Goal: Task Accomplishment & Management: Use online tool/utility

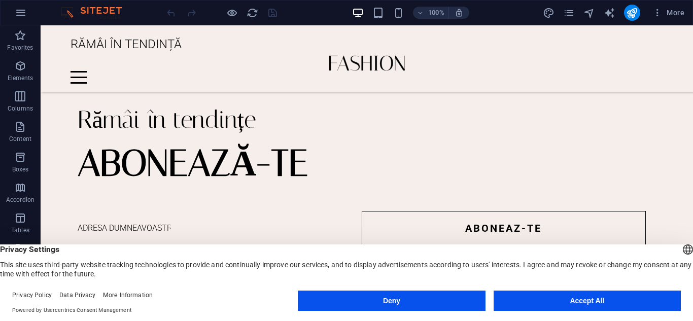
scroll to position [1929, 0]
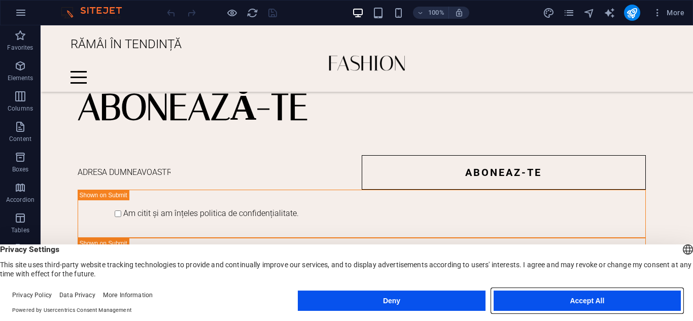
click at [599, 301] on button "Accept All" at bounding box center [587, 301] width 187 height 20
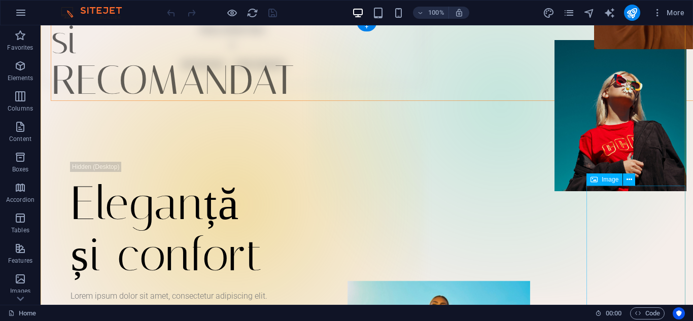
scroll to position [0, 0]
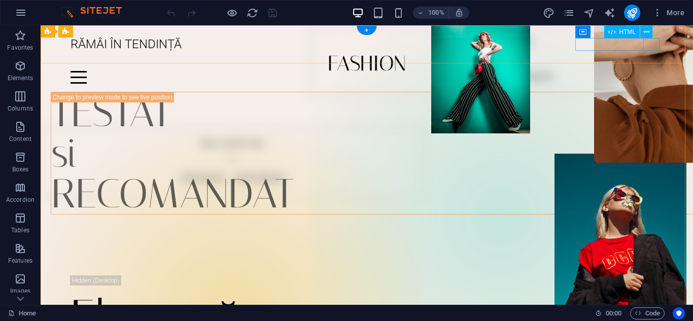
click at [657, 71] on div "Meniu" at bounding box center [367, 77] width 593 height 13
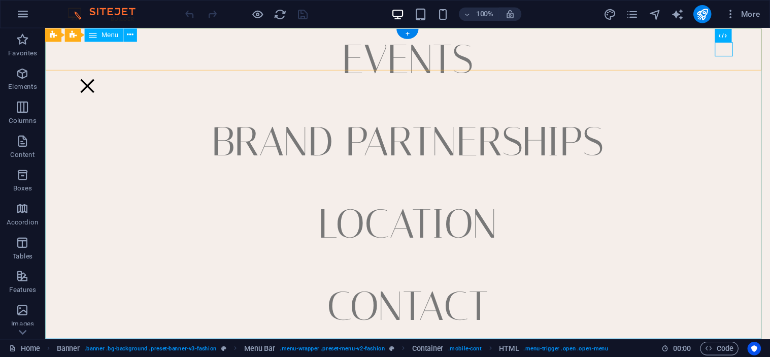
scroll to position [355, 0]
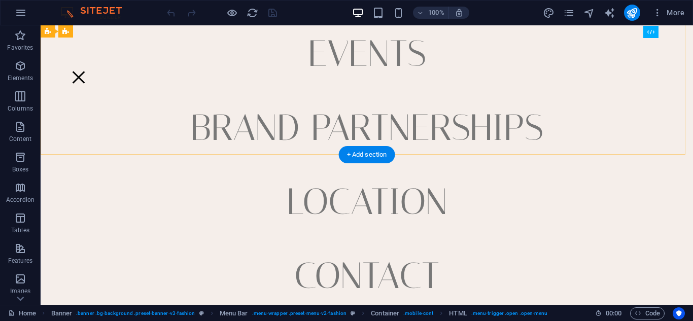
click at [648, 52] on nav "Home Journal Events Brand Partnerships Location Contact" at bounding box center [367, 165] width 653 height 280
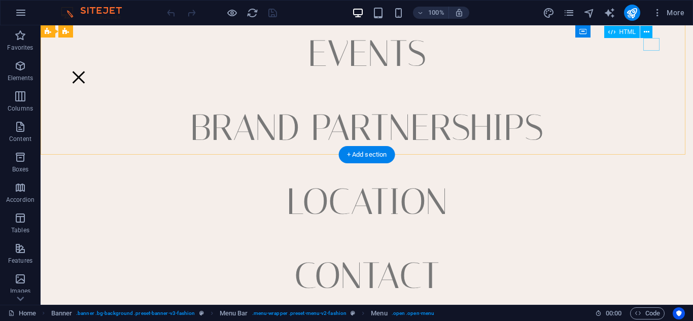
click at [87, 71] on div "Meniu" at bounding box center [79, 77] width 16 height 13
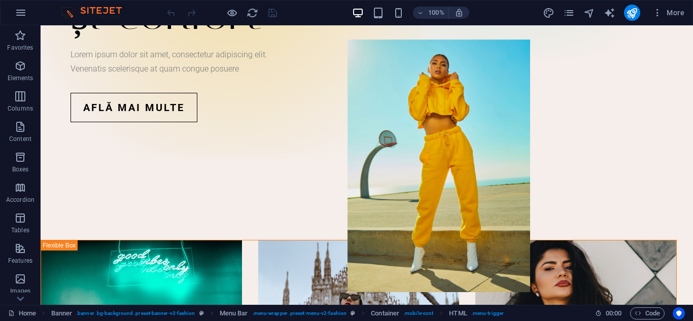
click at [72, 12] on img at bounding box center [96, 13] width 76 height 12
click at [109, 11] on img at bounding box center [96, 13] width 76 height 12
click at [70, 17] on img at bounding box center [96, 13] width 76 height 12
click at [22, 19] on button "button" at bounding box center [21, 13] width 24 height 24
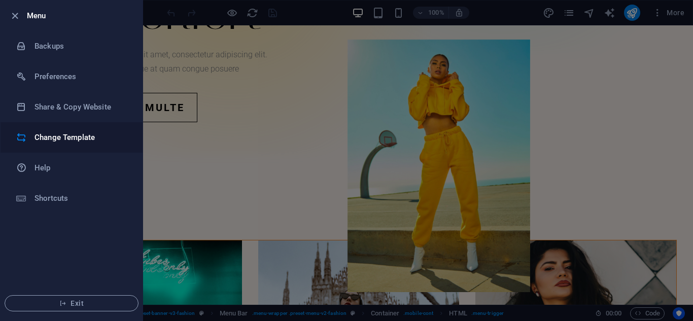
click at [47, 138] on h6 "Change Template" at bounding box center [82, 137] width 94 height 12
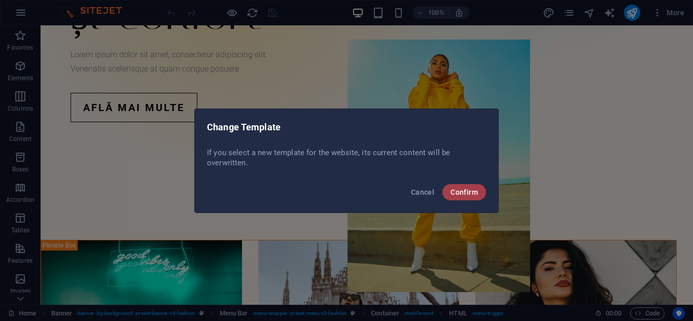
click at [470, 195] on span "Confirm" at bounding box center [464, 192] width 27 height 8
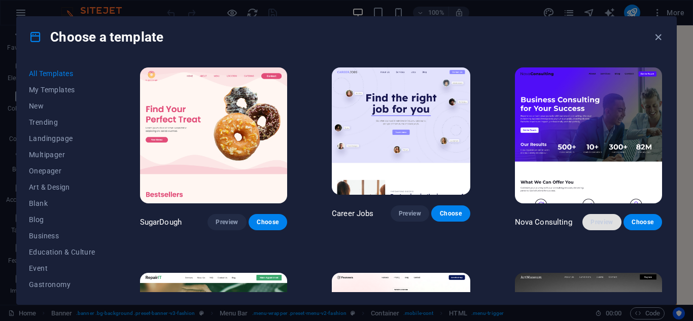
click at [599, 214] on button "Preview" at bounding box center [602, 222] width 39 height 16
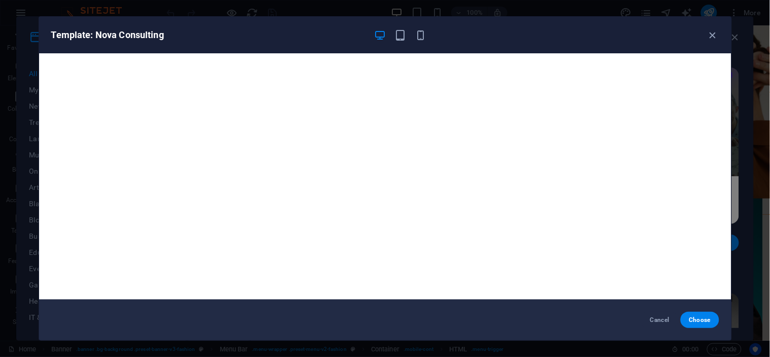
scroll to position [121, 0]
click at [693, 34] on div "Template: Nova Consulting" at bounding box center [379, 35] width 656 height 12
click at [394, 36] on icon "button" at bounding box center [400, 35] width 12 height 12
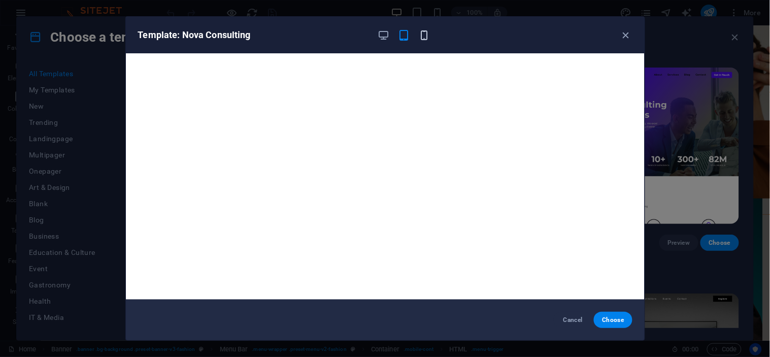
click at [420, 34] on icon "button" at bounding box center [424, 35] width 12 height 12
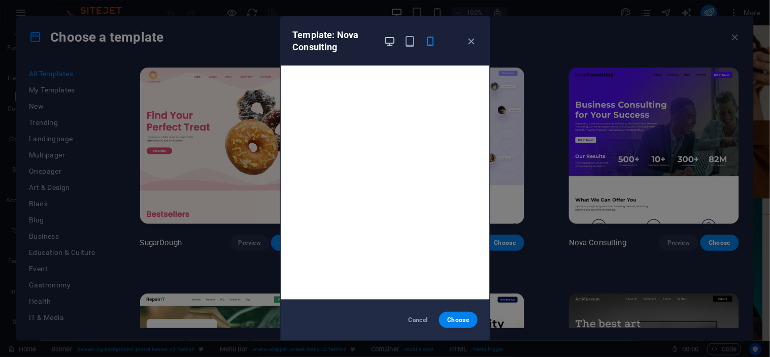
click at [388, 40] on icon "button" at bounding box center [390, 42] width 12 height 12
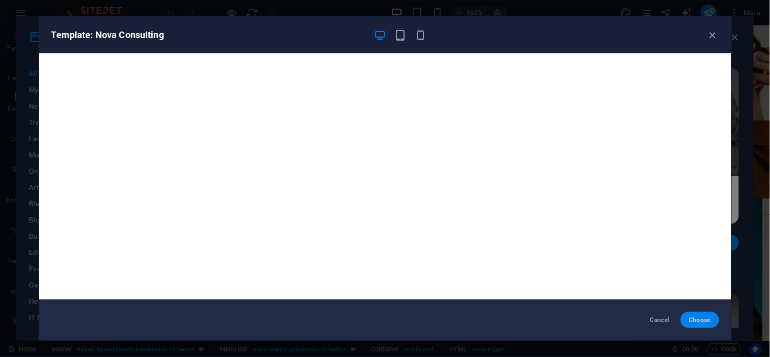
click at [693, 320] on span "Choose" at bounding box center [700, 320] width 22 height 8
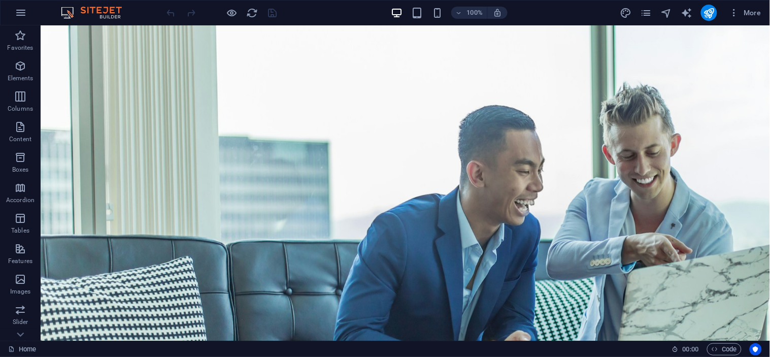
click at [84, 7] on img at bounding box center [96, 13] width 76 height 12
click at [15, 10] on icon "button" at bounding box center [21, 13] width 12 height 12
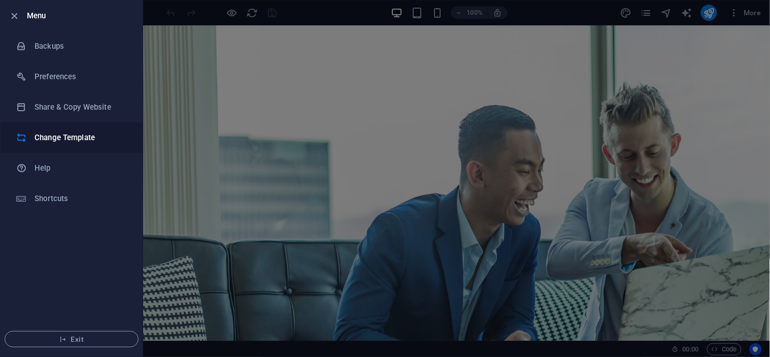
click at [55, 125] on li "Change Template" at bounding box center [72, 137] width 142 height 30
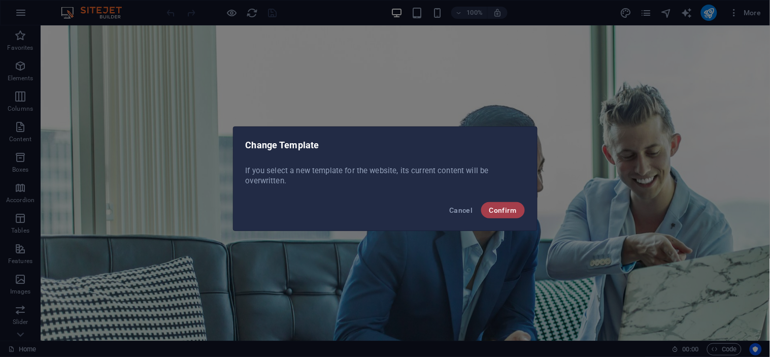
click at [493, 206] on span "Confirm" at bounding box center [502, 210] width 27 height 8
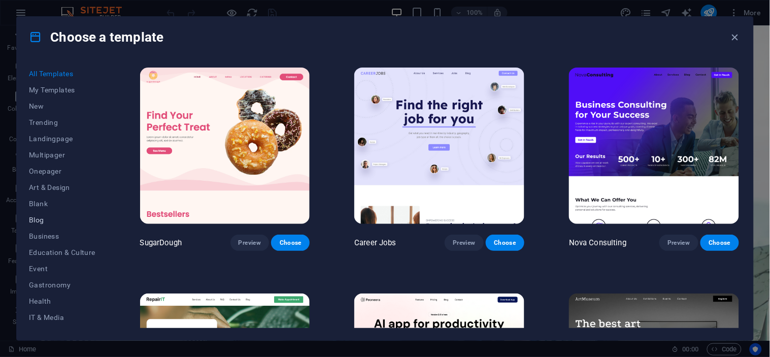
click at [51, 222] on span "Blog" at bounding box center [62, 220] width 66 height 8
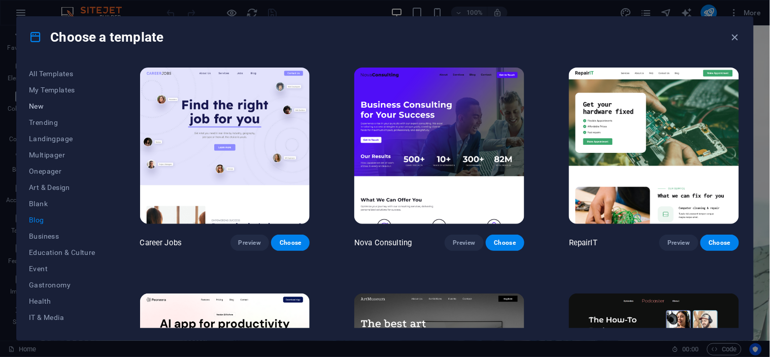
click at [46, 109] on span "New" at bounding box center [62, 106] width 66 height 8
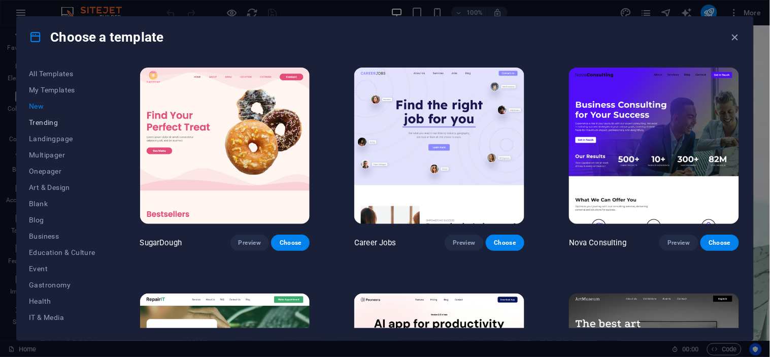
click at [43, 120] on span "Trending" at bounding box center [62, 122] width 66 height 8
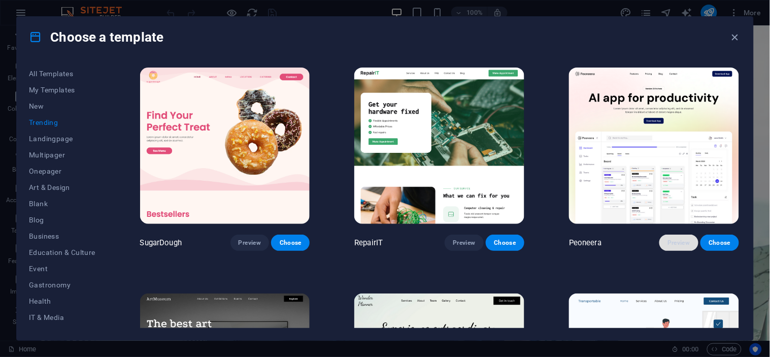
click at [668, 240] on span "Preview" at bounding box center [679, 243] width 22 height 8
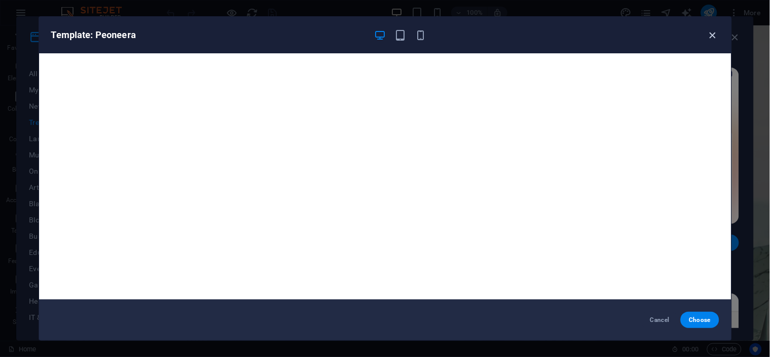
click at [711, 35] on icon "button" at bounding box center [713, 35] width 12 height 12
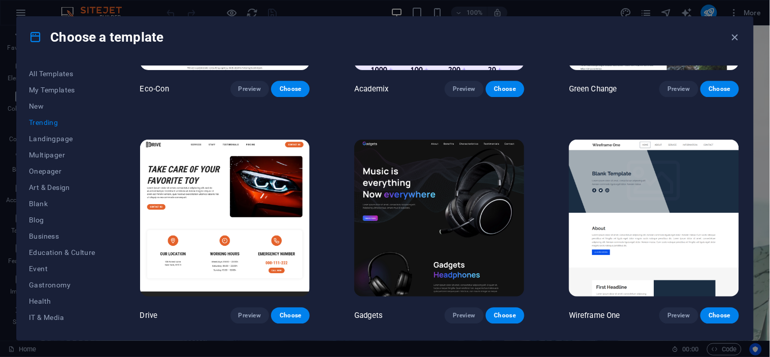
scroll to position [620, 0]
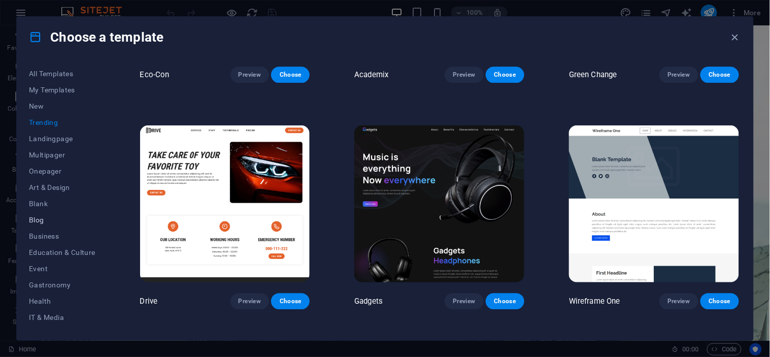
click at [46, 220] on span "Blog" at bounding box center [62, 220] width 66 height 8
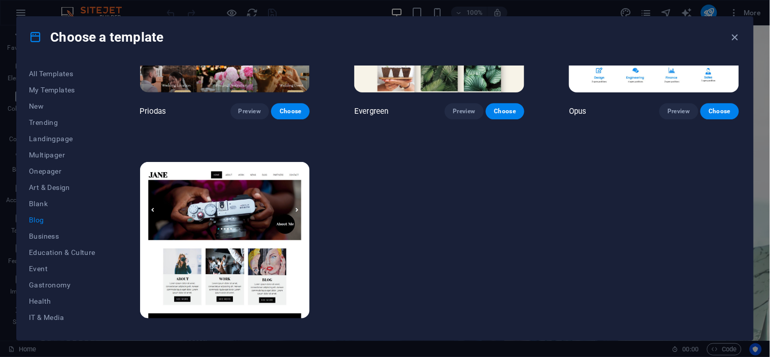
scroll to position [1722, 0]
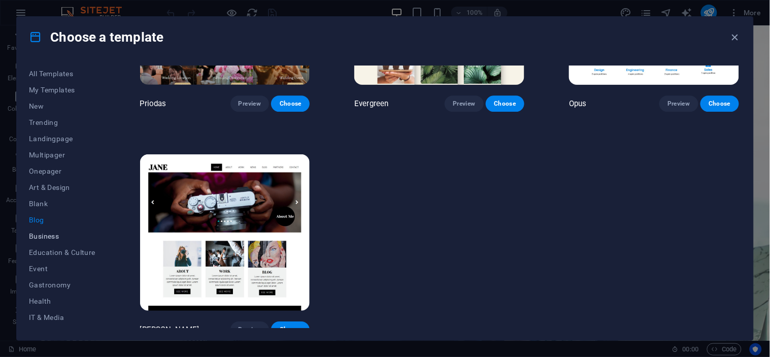
click at [51, 230] on button "Business" at bounding box center [62, 236] width 66 height 16
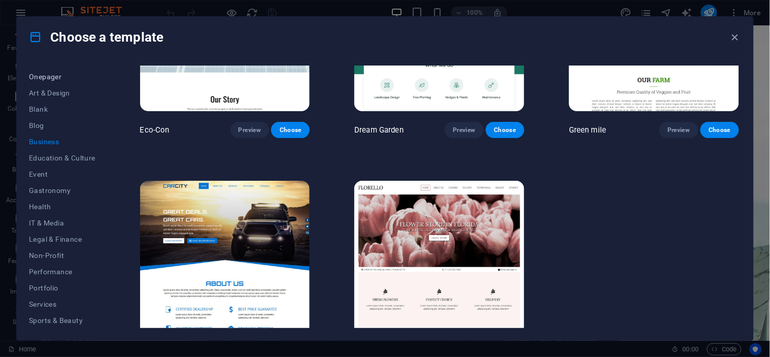
scroll to position [113, 0]
click at [63, 301] on span "Sports & Beauty" at bounding box center [62, 302] width 66 height 8
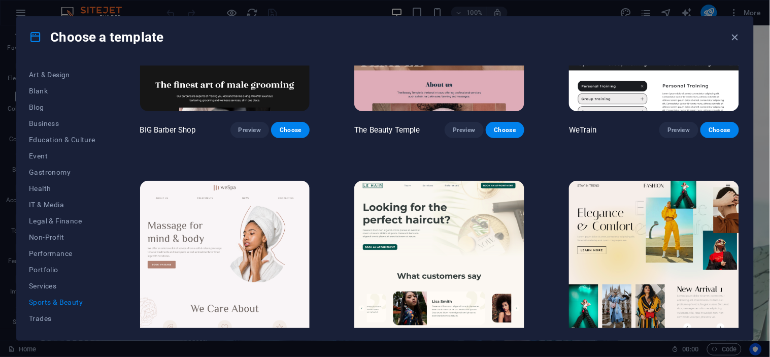
scroll to position [0, 0]
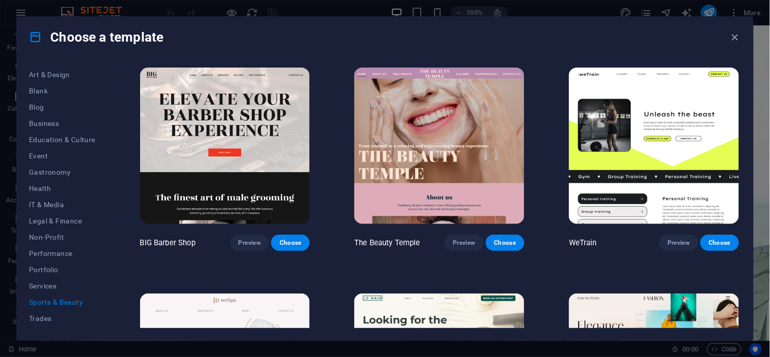
click at [457, 151] on img at bounding box center [439, 146] width 170 height 156
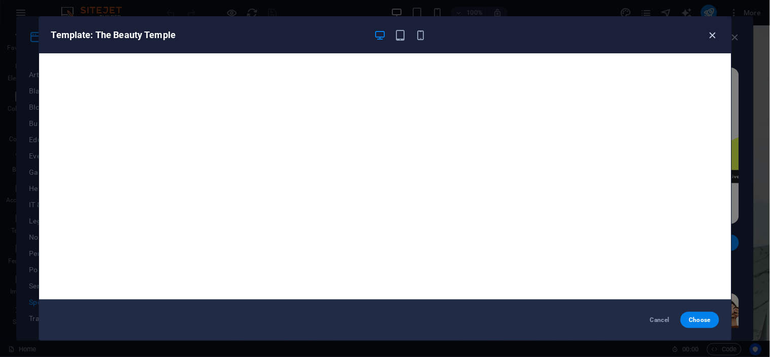
click at [709, 38] on icon "button" at bounding box center [713, 35] width 12 height 12
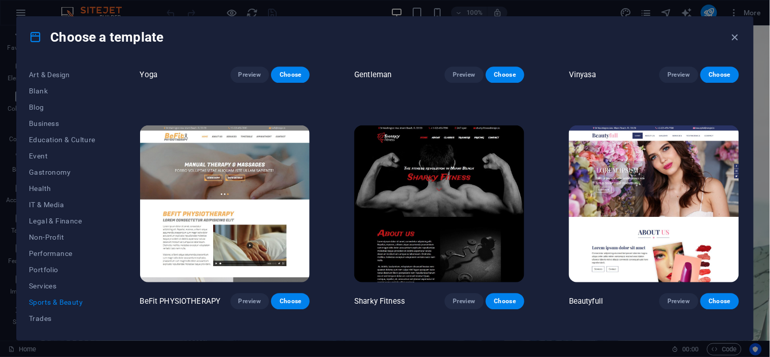
scroll to position [822, 0]
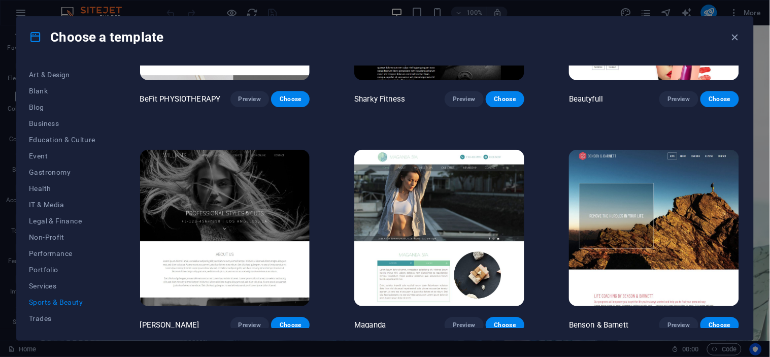
click at [259, 214] on img at bounding box center [225, 228] width 170 height 156
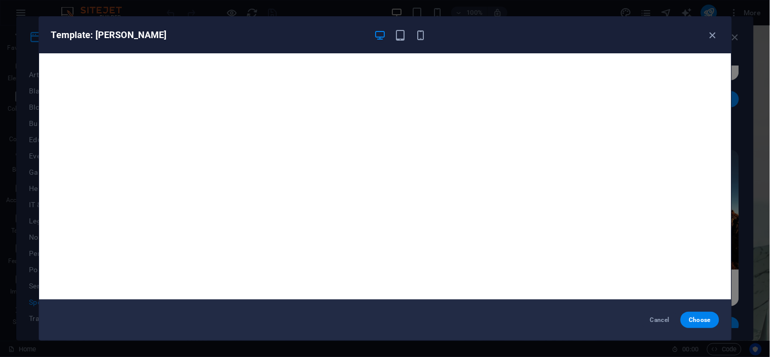
click at [705, 36] on div "Template: Williams" at bounding box center [379, 35] width 656 height 12
click at [709, 29] on icon "button" at bounding box center [713, 35] width 12 height 12
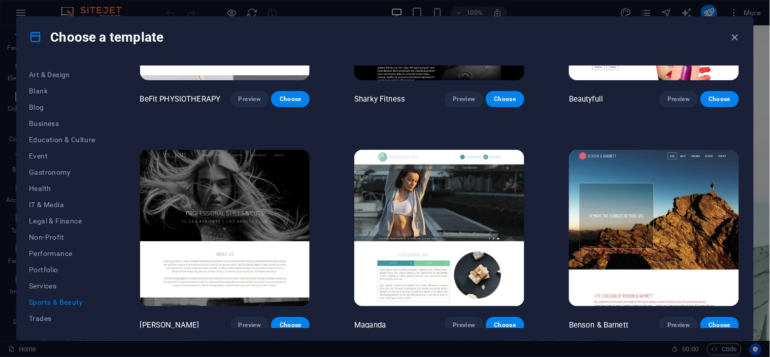
scroll to position [143, 0]
drag, startPoint x: 105, startPoint y: 250, endPoint x: 119, endPoint y: 238, distance: 19.1
click at [119, 238] on div "All Templates My Templates New Trending Landingpage Multipager Onepager Art & D…" at bounding box center [385, 198] width 737 height 283
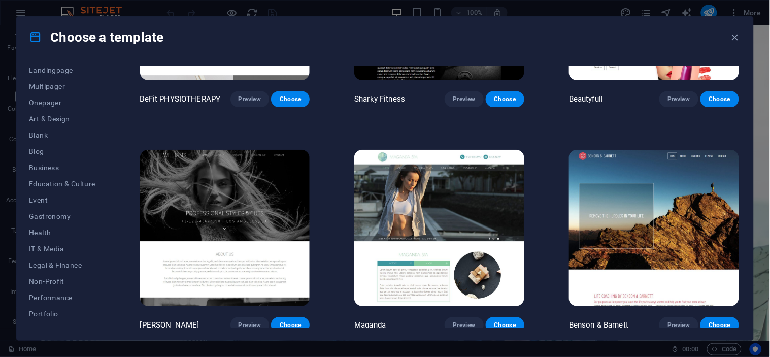
scroll to position [0, 0]
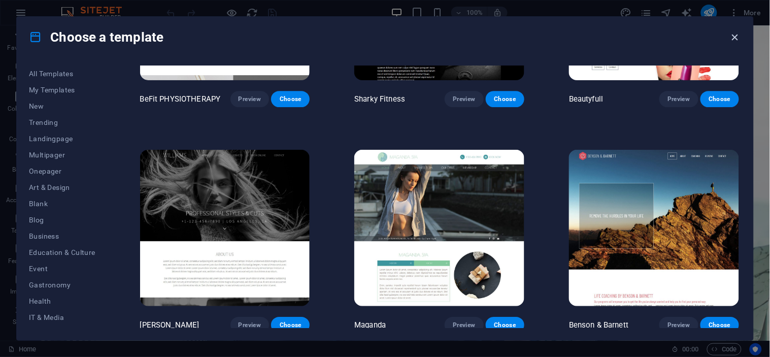
click at [740, 34] on icon "button" at bounding box center [735, 37] width 12 height 12
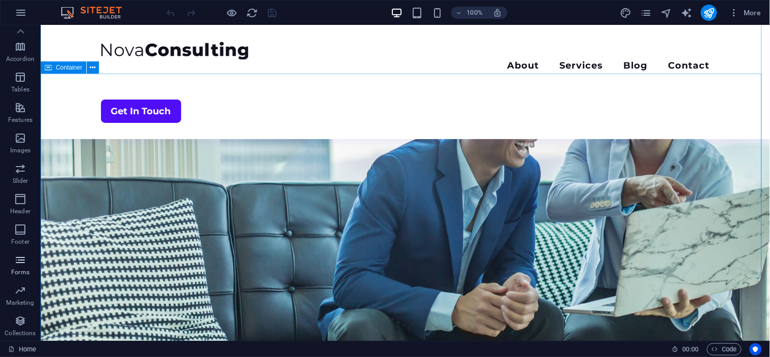
scroll to position [169, 0]
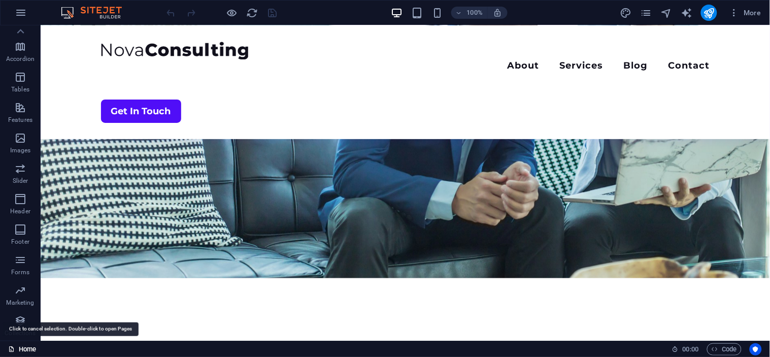
click at [17, 347] on link "Home" at bounding box center [22, 349] width 28 height 12
click at [15, 11] on icon "button" at bounding box center [21, 13] width 12 height 12
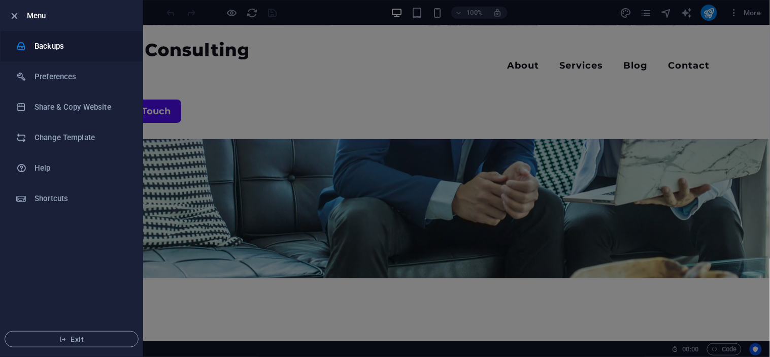
click at [46, 51] on h6 "Backups" at bounding box center [82, 46] width 94 height 12
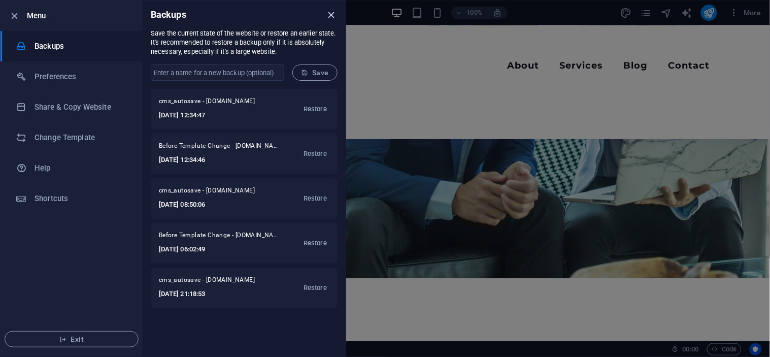
click at [334, 14] on icon "close" at bounding box center [332, 15] width 12 height 12
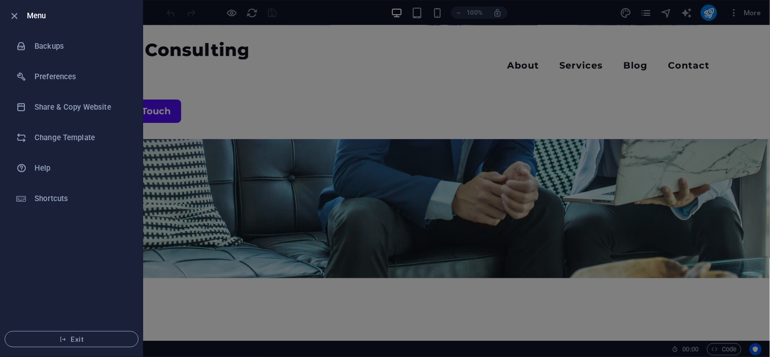
click at [625, 12] on div at bounding box center [385, 178] width 770 height 357
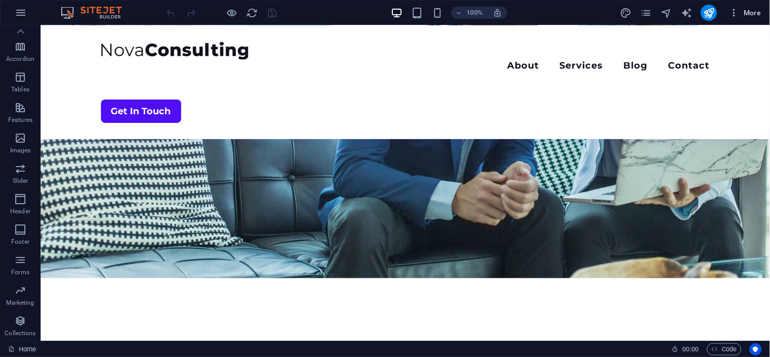
click at [754, 6] on button "More" at bounding box center [745, 13] width 40 height 16
